Goal: Consume media (video, audio)

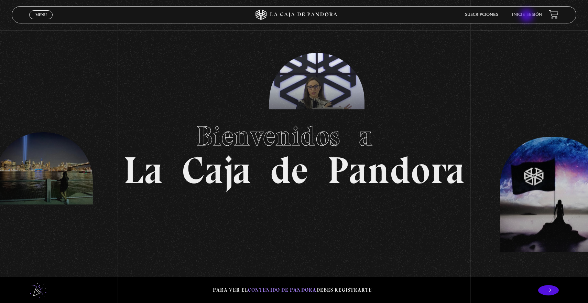
click at [528, 15] on link "Inicie sesión" at bounding box center [527, 15] width 30 height 4
